Goal: Check status

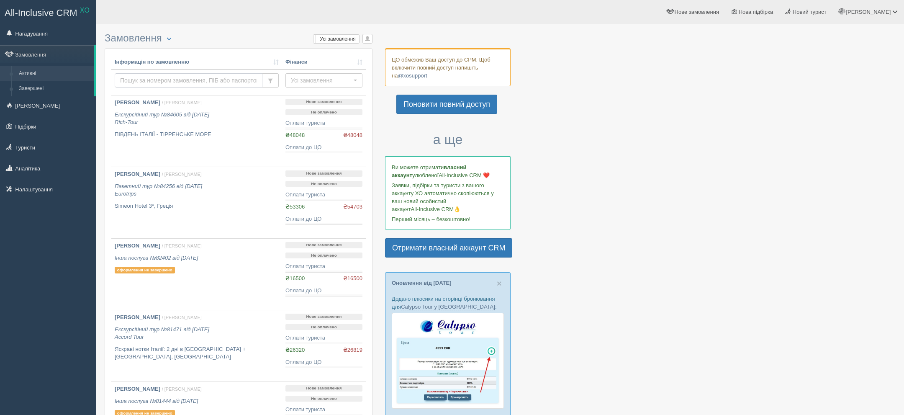
click at [228, 80] on input "text" at bounding box center [189, 80] width 148 height 14
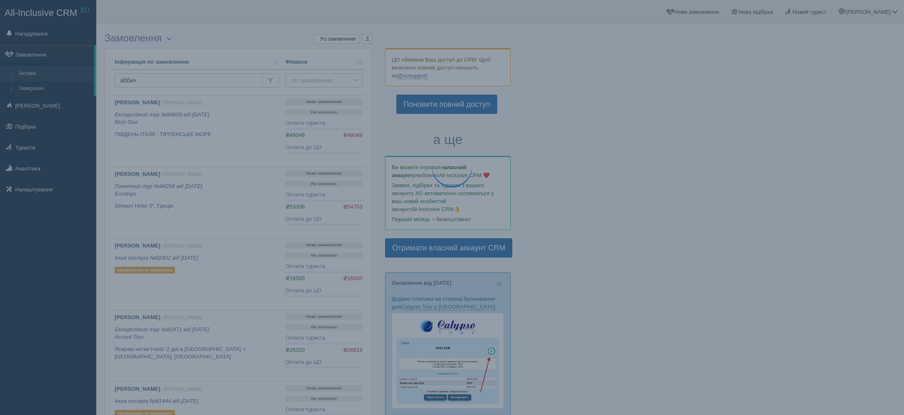
type input "аббич"
click at [214, 87] on td "аббич" at bounding box center [196, 82] width 171 height 26
click at [209, 82] on input "аббич" at bounding box center [189, 80] width 148 height 14
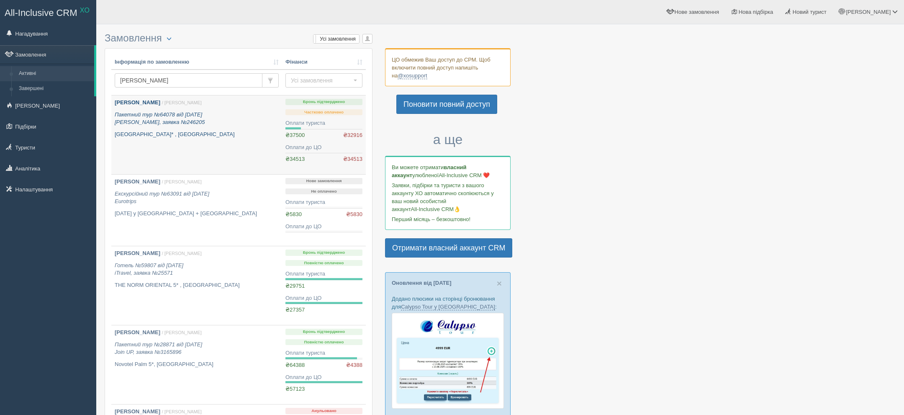
click at [202, 123] on p "Пакетний тур №64078 від [DATE] [PERSON_NAME], заявка №246205" at bounding box center [197, 118] width 164 height 15
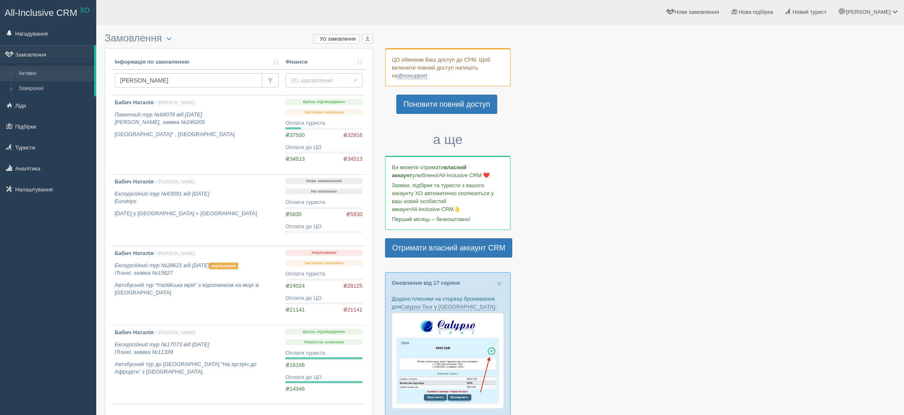
click at [167, 134] on p "[GEOGRAPHIC_DATA]* , [GEOGRAPHIC_DATA]" at bounding box center [197, 135] width 164 height 8
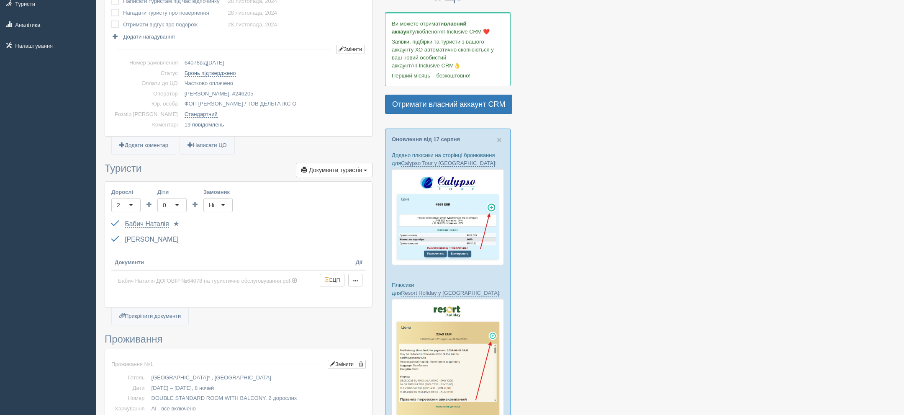
scroll to position [143, 0]
